Goal: Task Accomplishment & Management: Use online tool/utility

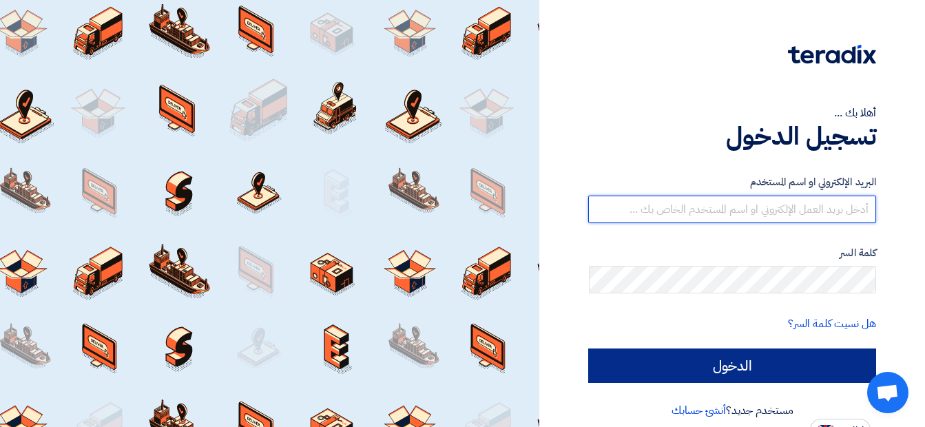
type input "[EMAIL_ADDRESS][DOMAIN_NAME]"
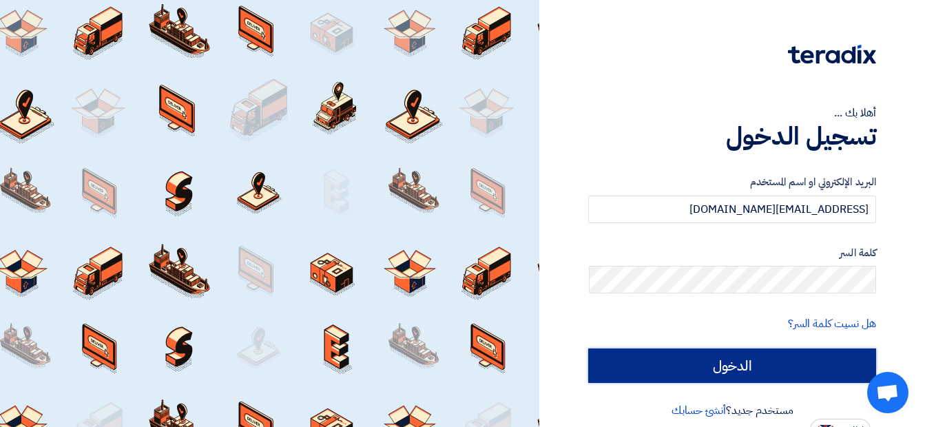
click at [705, 368] on input "الدخول" at bounding box center [732, 365] width 288 height 34
type input "Sign in"
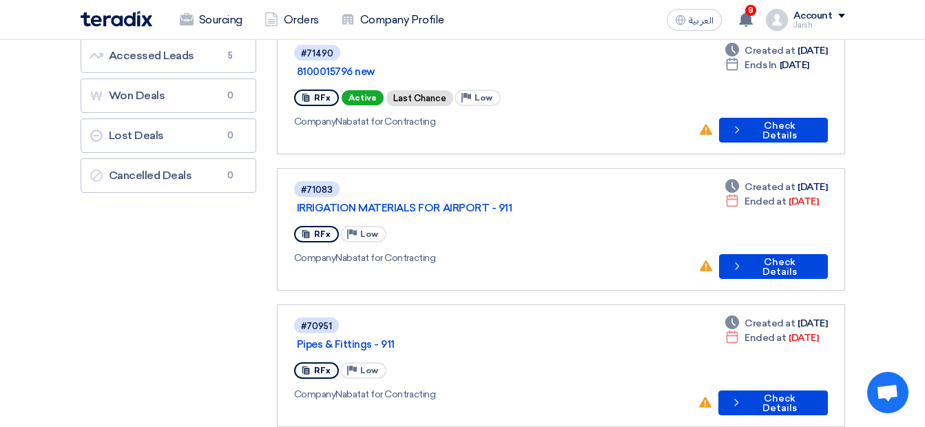
scroll to position [69, 0]
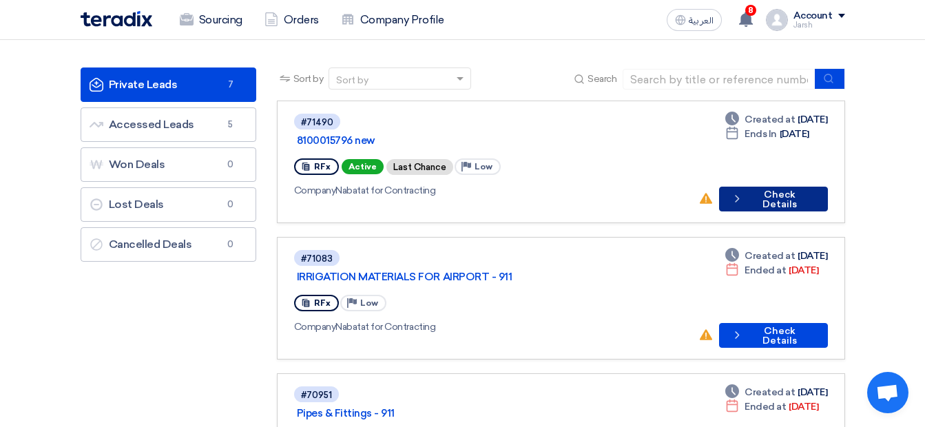
click at [745, 187] on button "Check details Check Details" at bounding box center [773, 199] width 109 height 25
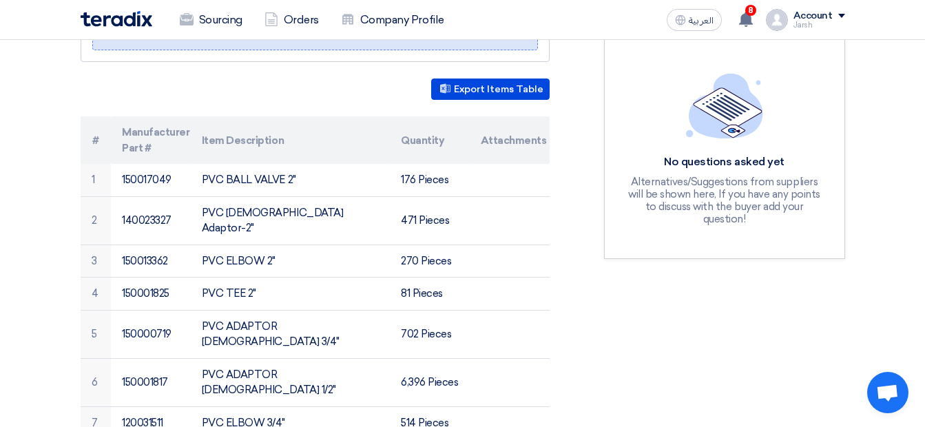
scroll to position [275, 0]
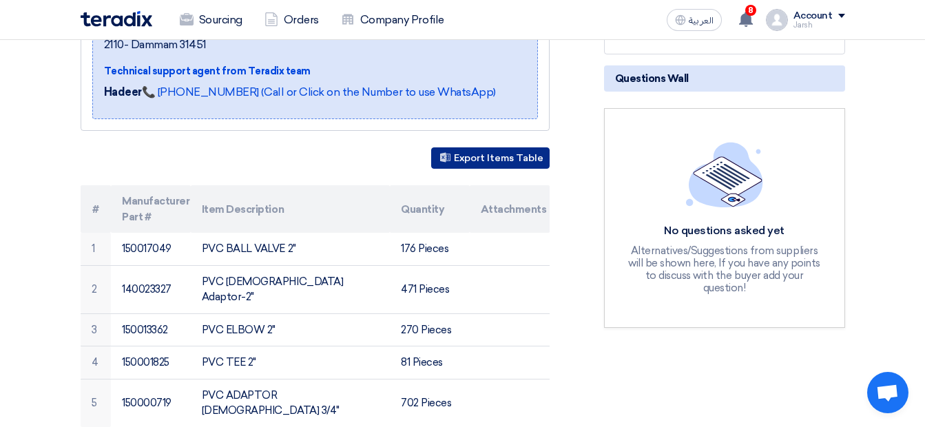
click at [483, 147] on button "Export Items Table" at bounding box center [490, 157] width 118 height 21
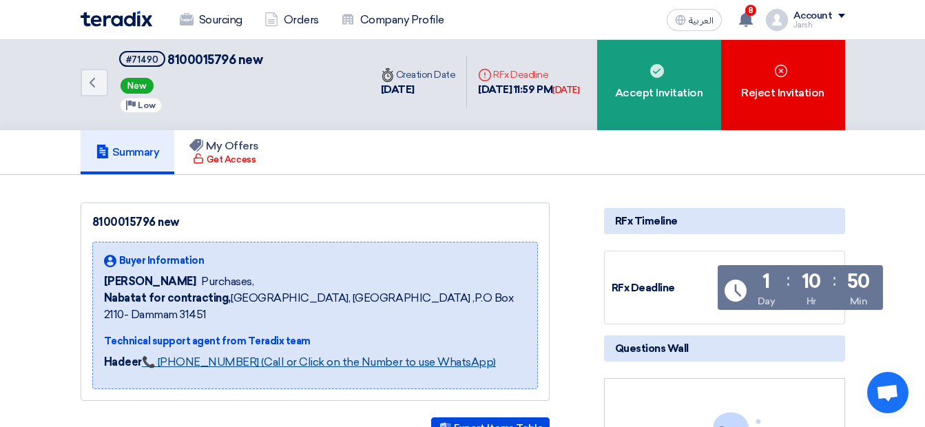
scroll to position [0, 0]
